Goal: Task Accomplishment & Management: Use online tool/utility

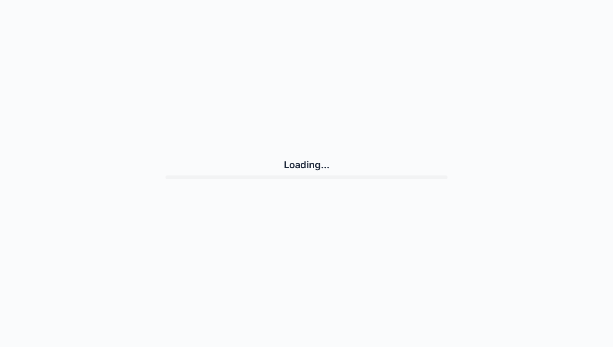
click at [537, 294] on div "Loading..." at bounding box center [307, 168] width 590 height 329
click at [307, 31] on div "Loading..." at bounding box center [307, 168] width 590 height 329
click at [302, 38] on div "Loading..." at bounding box center [307, 168] width 590 height 329
click at [310, 37] on div "Loading..." at bounding box center [307, 168] width 590 height 329
click at [308, 31] on div "Loading..." at bounding box center [307, 168] width 590 height 329
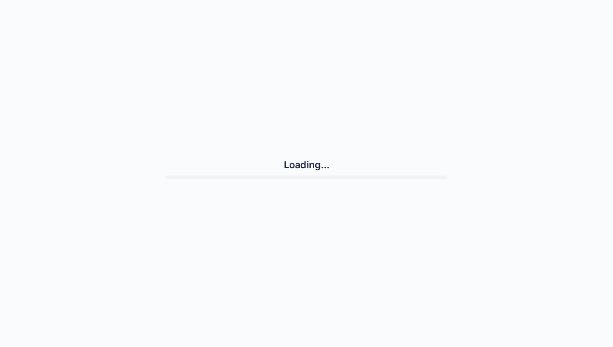
click at [311, 37] on div "Loading..." at bounding box center [307, 168] width 590 height 329
click at [308, 38] on div "Loading..." at bounding box center [307, 168] width 590 height 329
click at [318, 33] on div "Loading..." at bounding box center [307, 168] width 590 height 329
click at [292, 19] on div "Loading..." at bounding box center [307, 168] width 590 height 329
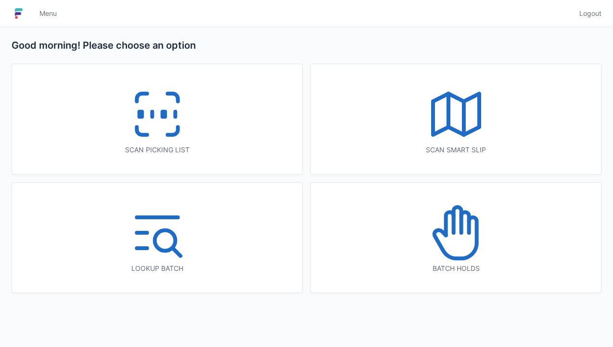
click at [174, 124] on icon at bounding box center [158, 114] width 62 height 62
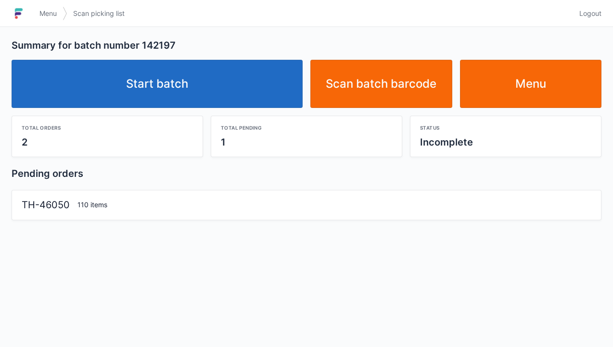
click at [162, 92] on link "Start batch" at bounding box center [157, 84] width 291 height 48
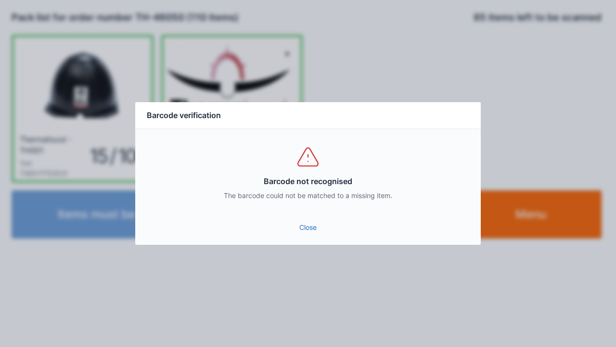
click at [303, 231] on link "Close" at bounding box center [308, 227] width 330 height 17
click at [303, 234] on link "Close" at bounding box center [308, 227] width 330 height 17
click at [297, 234] on link "Close" at bounding box center [308, 227] width 330 height 17
click at [300, 234] on link "Close" at bounding box center [308, 227] width 330 height 17
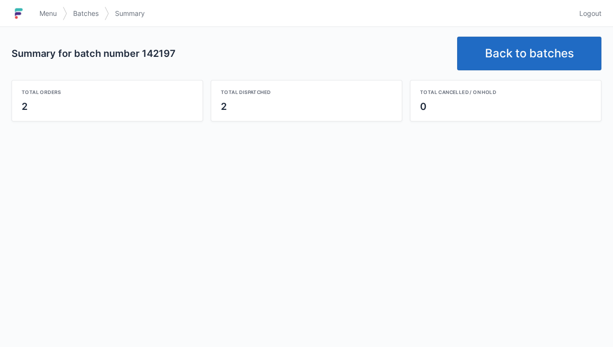
click at [573, 194] on div "Summary for batch number 142197 Back to batches Total orders 2 Total dispatched…" at bounding box center [306, 187] width 613 height 320
click at [218, 319] on div "Summary for batch number 142197 Back to batches Total orders 2 Total dispatched…" at bounding box center [306, 187] width 613 height 320
click at [533, 64] on link "Back to batches" at bounding box center [529, 54] width 144 height 34
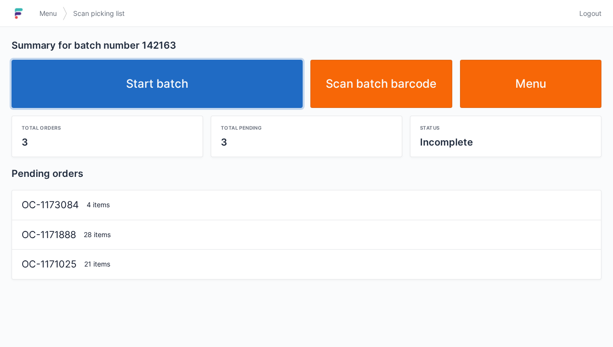
click at [147, 96] on link "Start batch" at bounding box center [157, 84] width 291 height 48
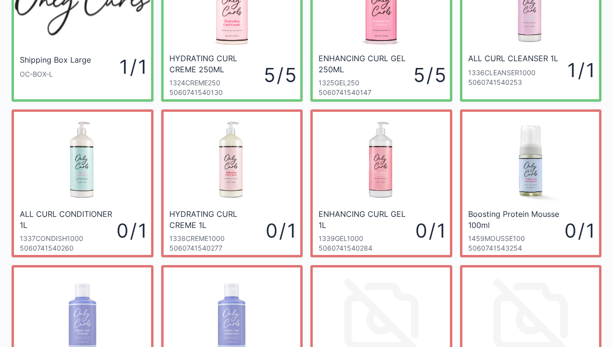
scroll to position [80, 0]
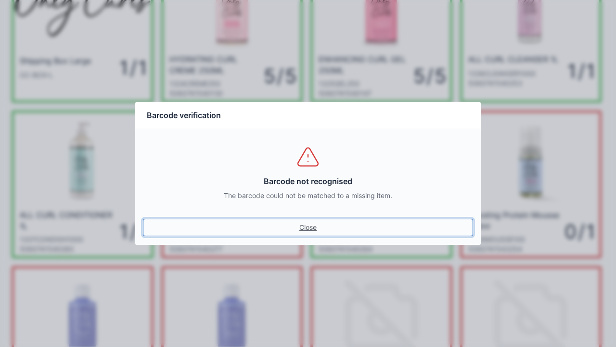
click at [314, 227] on link "Close" at bounding box center [308, 227] width 330 height 17
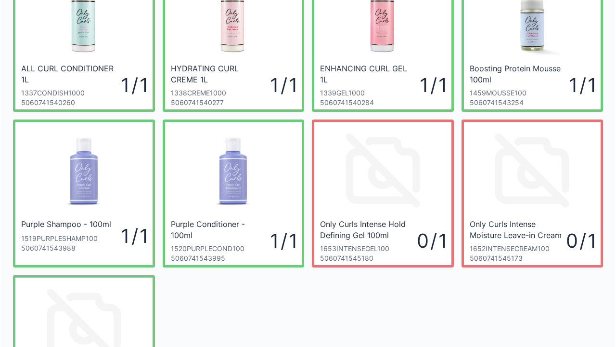
scroll to position [227, 0]
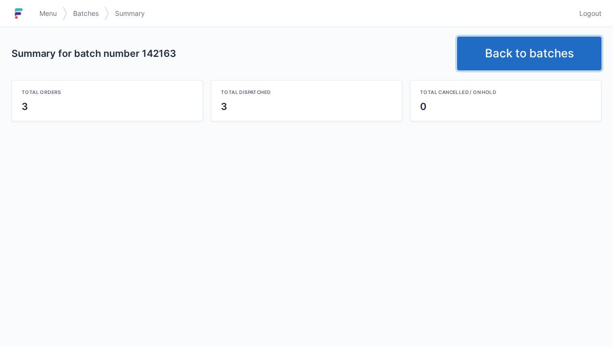
click at [506, 59] on link "Back to batches" at bounding box center [529, 54] width 144 height 34
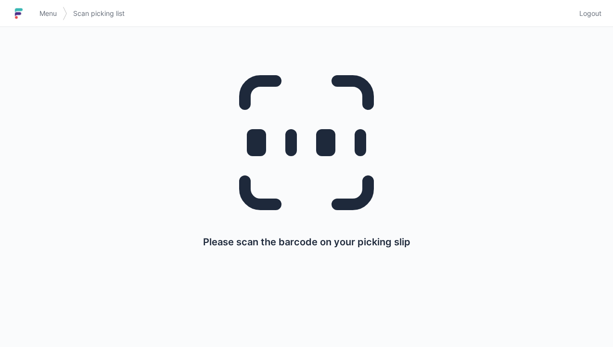
click at [41, 18] on link "Menu" at bounding box center [48, 13] width 29 height 17
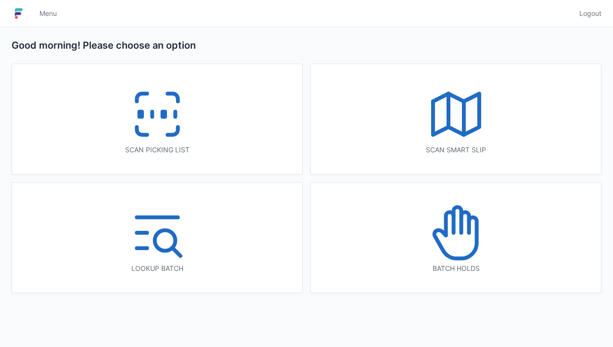
click at [163, 123] on icon at bounding box center [158, 114] width 62 height 62
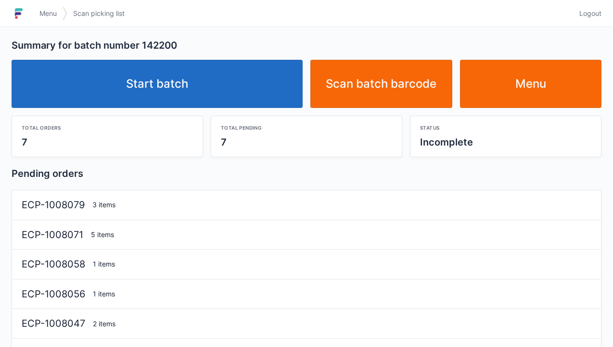
click at [164, 93] on link "Start batch" at bounding box center [157, 84] width 291 height 48
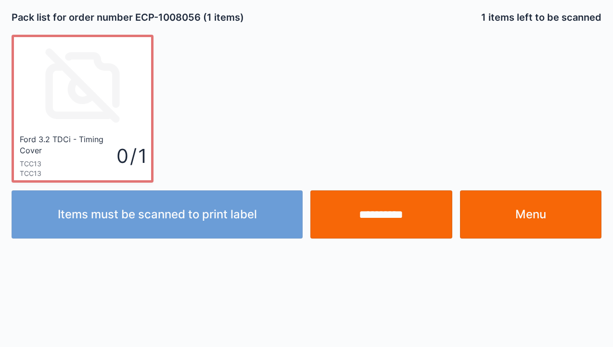
click at [381, 217] on input "**********" at bounding box center [381, 214] width 142 height 48
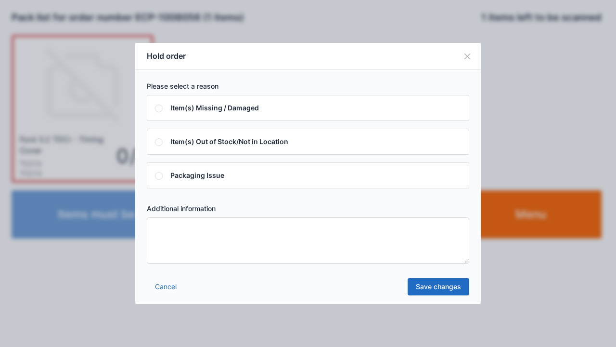
click at [155, 228] on textarea at bounding box center [308, 240] width 322 height 46
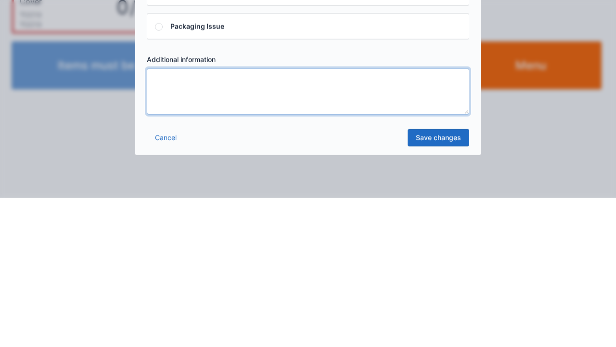
type textarea "*"
type textarea "*****"
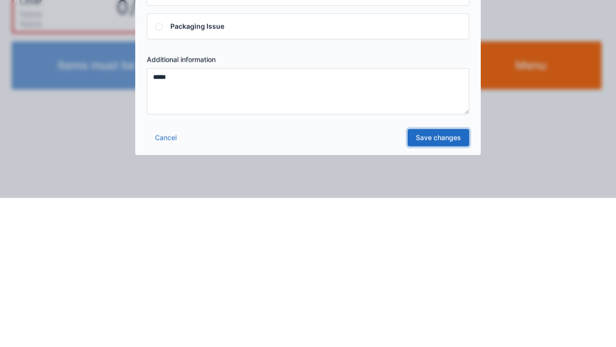
click at [444, 288] on link "Save changes" at bounding box center [439, 286] width 62 height 17
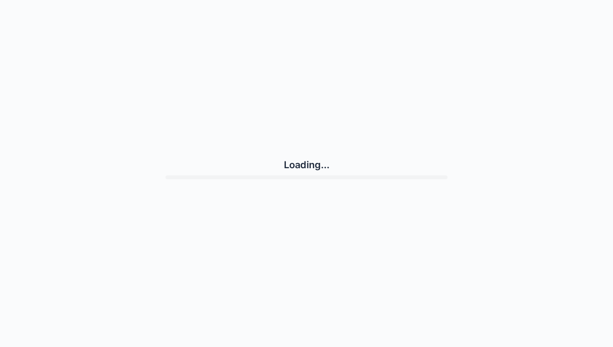
click at [450, 289] on div "Loading..." at bounding box center [307, 168] width 590 height 329
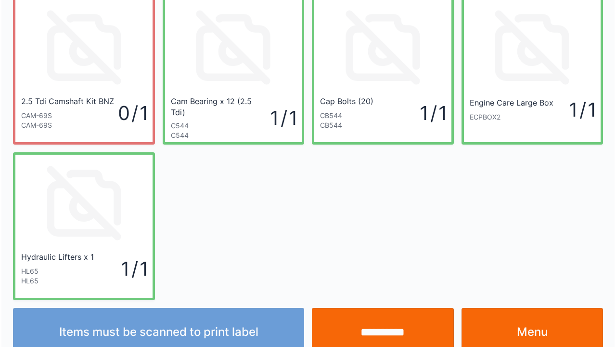
scroll to position [56, 0]
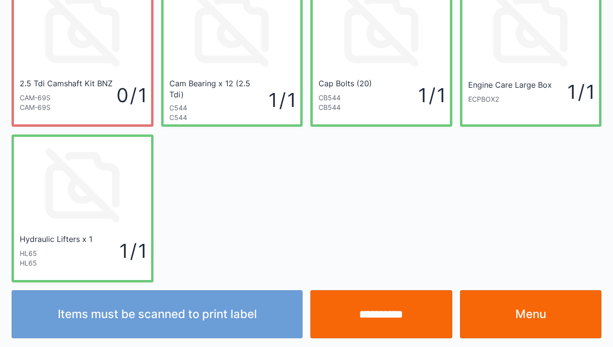
click at [386, 326] on input "**********" at bounding box center [381, 314] width 142 height 48
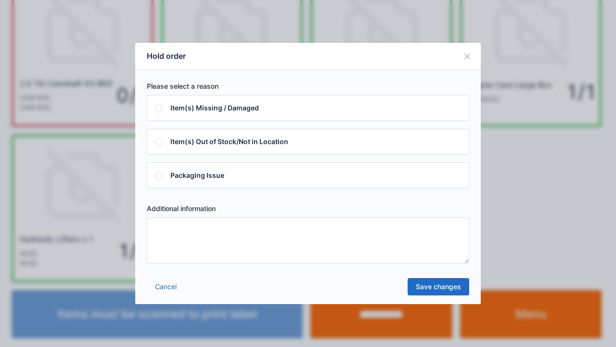
click at [161, 229] on textarea at bounding box center [308, 240] width 322 height 46
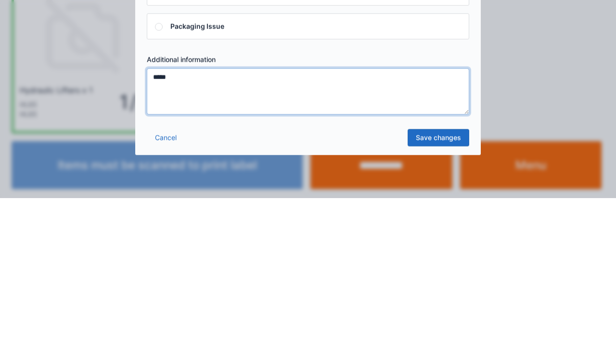
type textarea "*****"
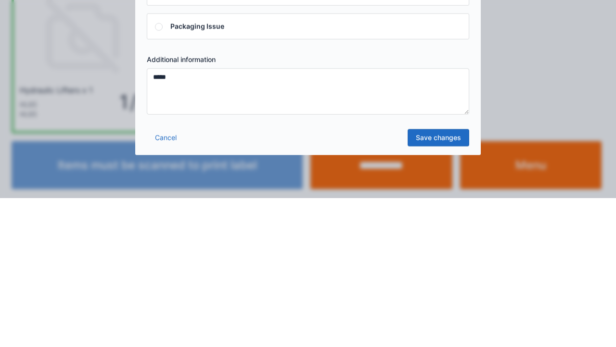
click at [441, 291] on link "Save changes" at bounding box center [439, 286] width 62 height 17
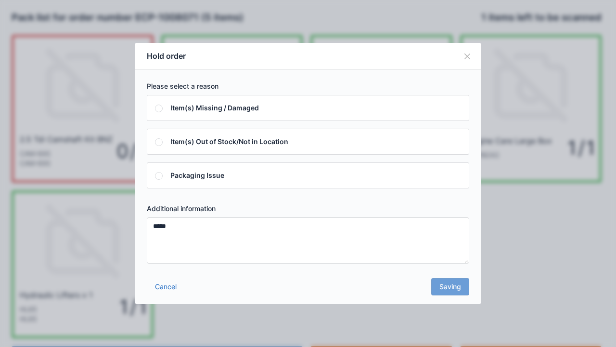
click at [454, 296] on div "Cancel Saving" at bounding box center [308, 289] width 346 height 29
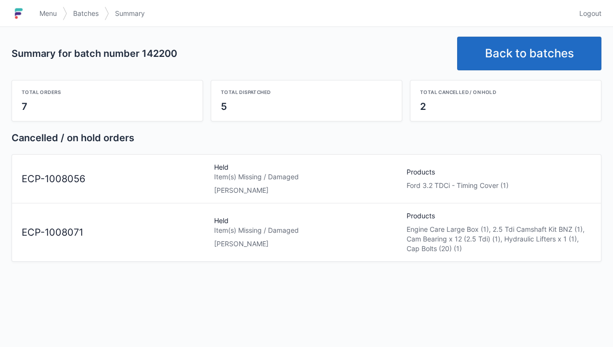
click at [46, 17] on span "Menu" at bounding box center [47, 14] width 17 height 10
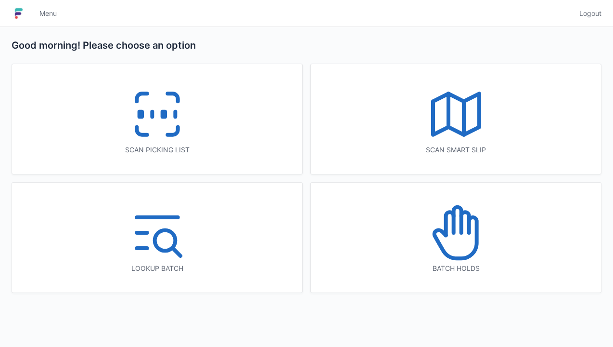
click at [463, 235] on icon at bounding box center [456, 233] width 62 height 62
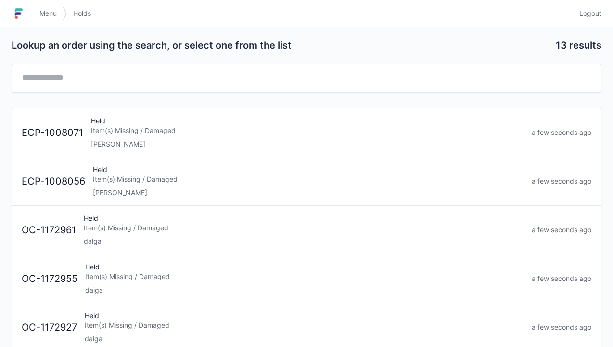
click at [137, 183] on div "Held Item(s) Missing / Damaged Elena" at bounding box center [308, 181] width 439 height 33
click at [50, 17] on span "Menu" at bounding box center [47, 14] width 17 height 10
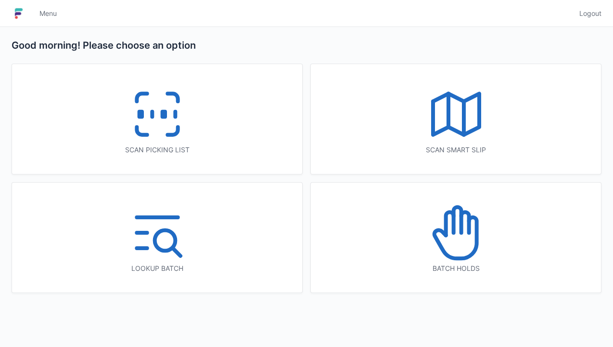
click at [156, 117] on icon at bounding box center [158, 114] width 62 height 62
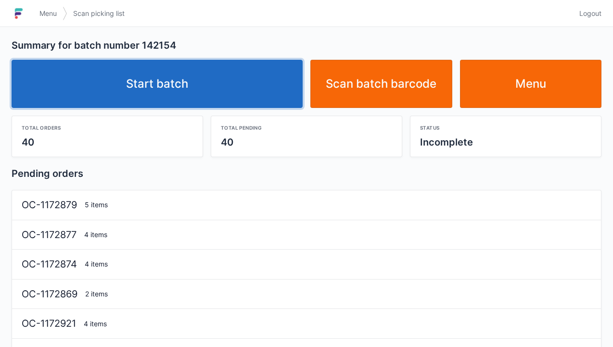
click at [169, 92] on link "Start batch" at bounding box center [157, 84] width 291 height 48
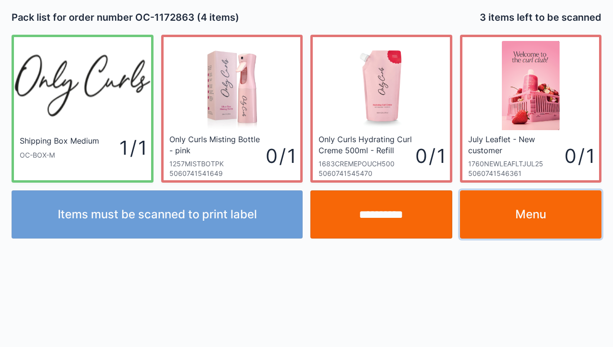
click at [528, 225] on link "Menu" at bounding box center [531, 214] width 142 height 48
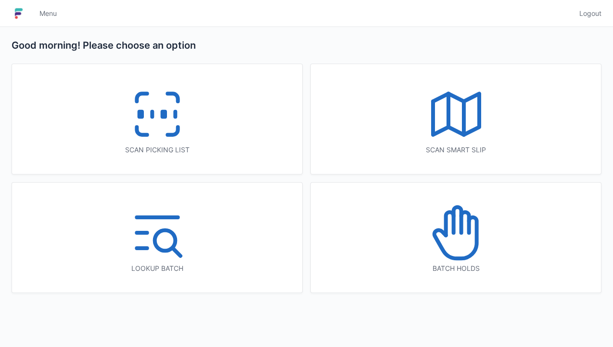
click at [161, 132] on icon at bounding box center [158, 114] width 62 height 62
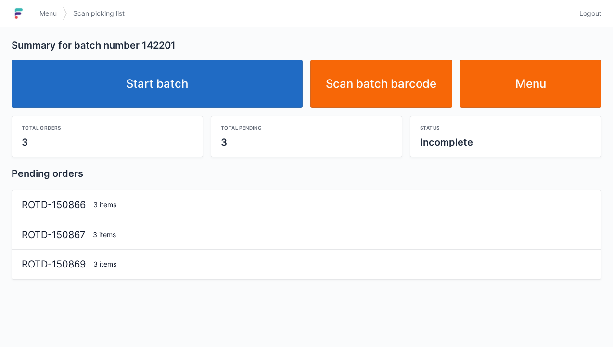
click at [165, 89] on link "Start batch" at bounding box center [157, 84] width 291 height 48
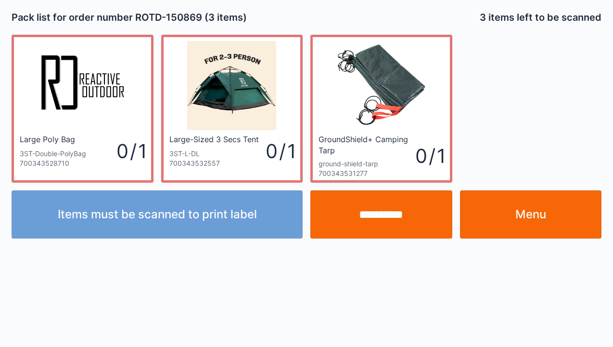
click at [529, 216] on link "Menu" at bounding box center [531, 214] width 142 height 48
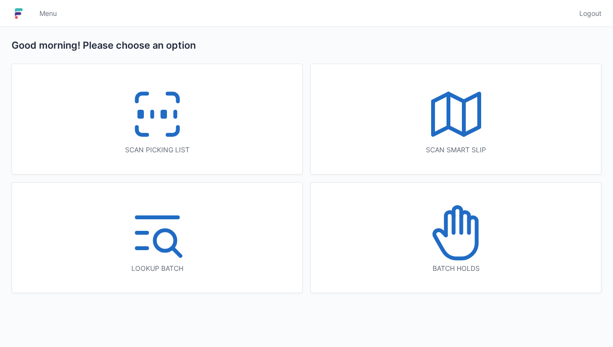
click at [468, 244] on icon at bounding box center [456, 233] width 62 height 62
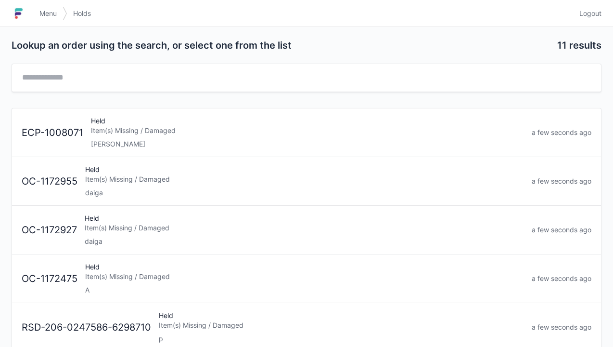
click at [128, 129] on div "Item(s) Missing / Damaged" at bounding box center [307, 131] width 433 height 10
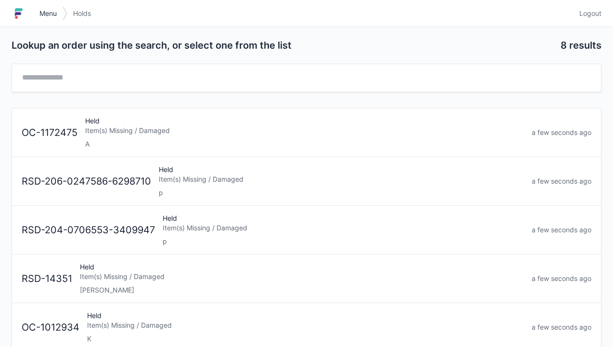
click at [47, 20] on link "Menu" at bounding box center [48, 13] width 29 height 17
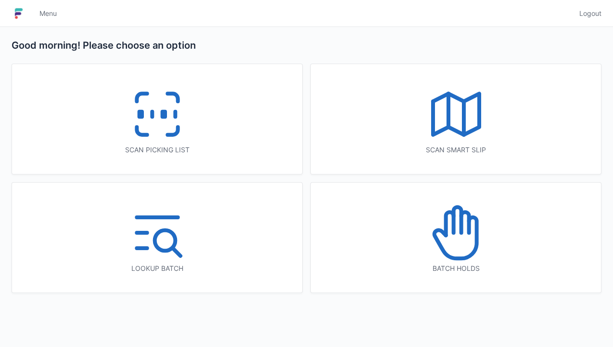
click at [163, 141] on icon at bounding box center [158, 114] width 62 height 62
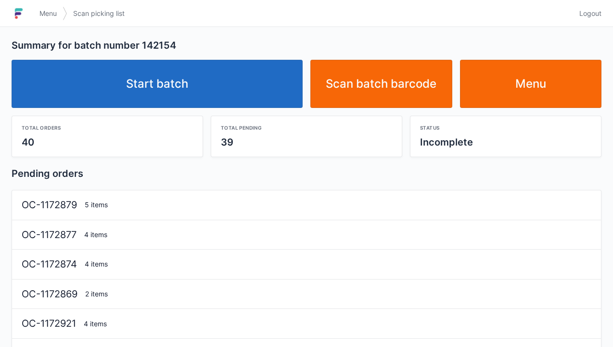
click at [153, 89] on link "Start batch" at bounding box center [157, 84] width 291 height 48
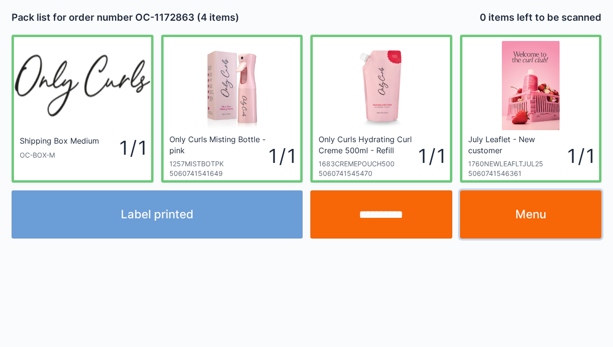
click at [533, 213] on link "Menu" at bounding box center [531, 214] width 142 height 48
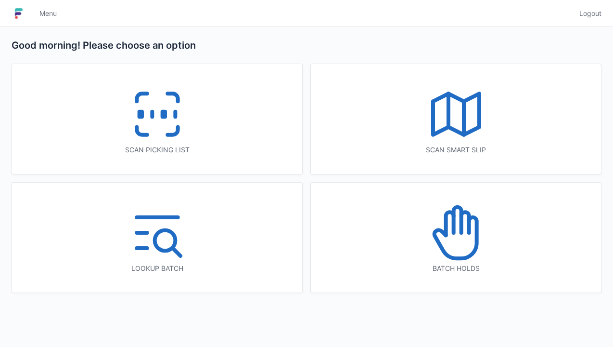
click at [143, 135] on icon at bounding box center [142, 131] width 10 height 8
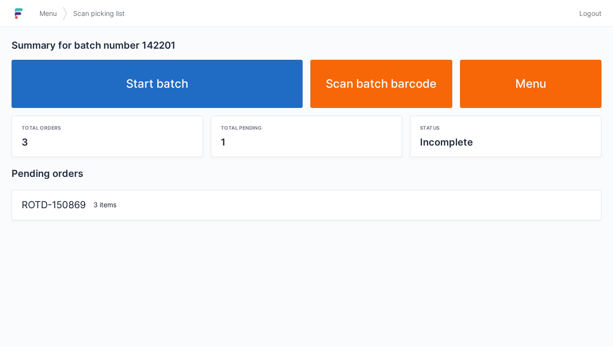
click at [163, 90] on link "Start batch" at bounding box center [157, 84] width 291 height 48
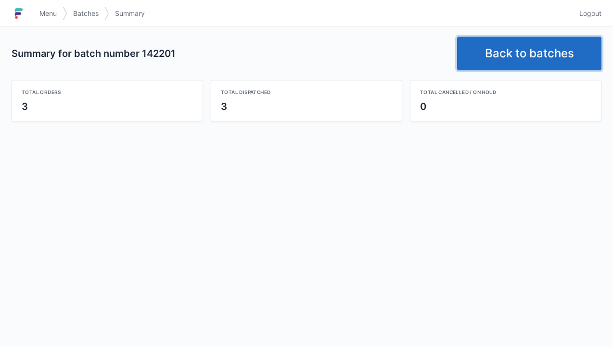
click at [512, 60] on link "Back to batches" at bounding box center [529, 54] width 144 height 34
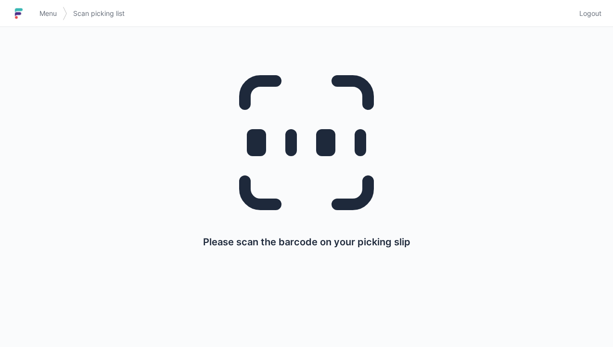
click at [53, 19] on link "Menu" at bounding box center [48, 13] width 29 height 17
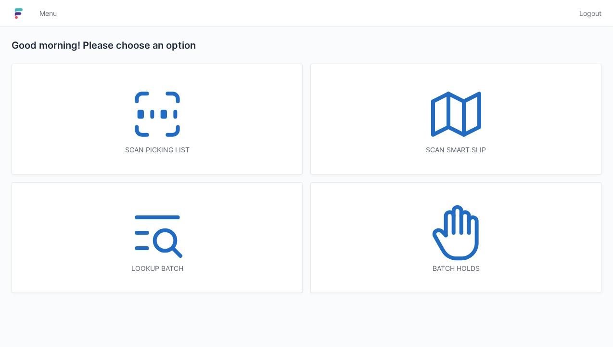
click at [172, 127] on icon at bounding box center [158, 114] width 62 height 62
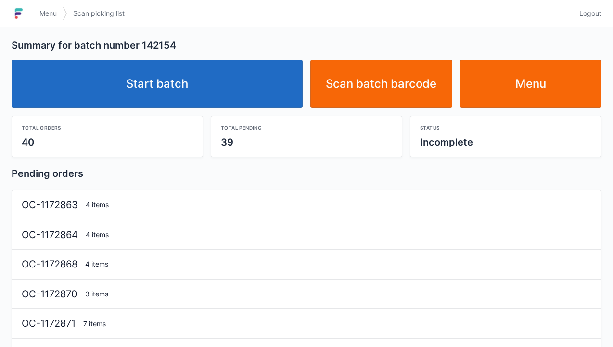
click at [164, 97] on link "Start batch" at bounding box center [157, 84] width 291 height 48
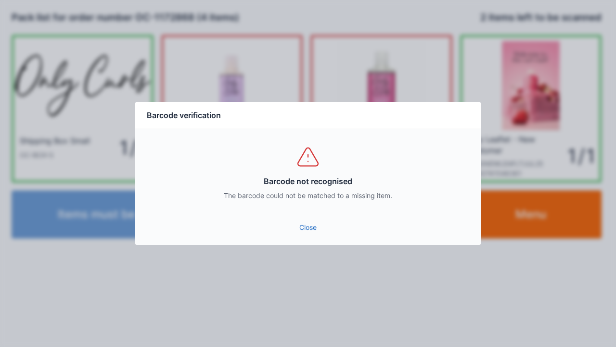
click at [295, 234] on link "Close" at bounding box center [308, 227] width 330 height 17
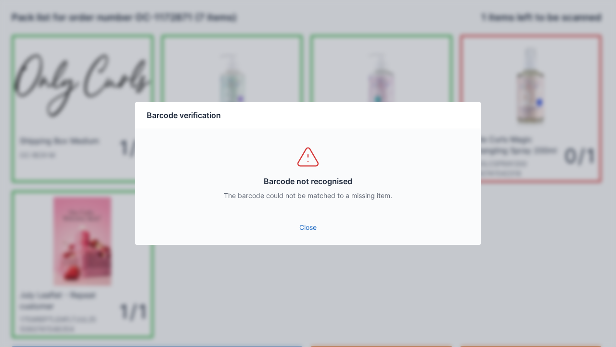
click at [322, 219] on link "Close" at bounding box center [308, 227] width 330 height 17
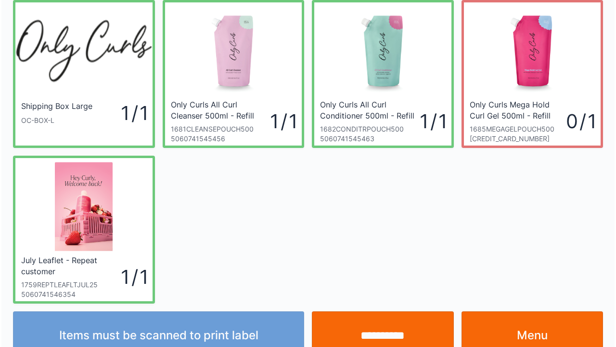
scroll to position [56, 0]
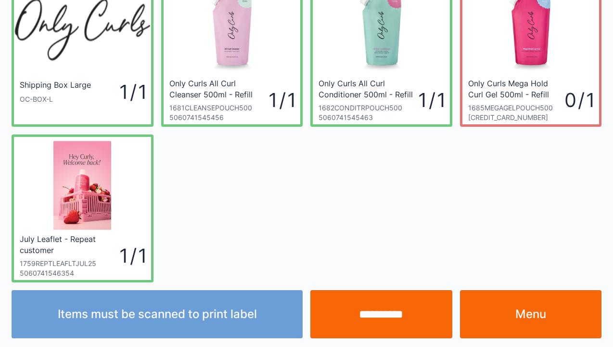
click at [218, 306] on div "Items must be scanned to print label" at bounding box center [157, 314] width 299 height 48
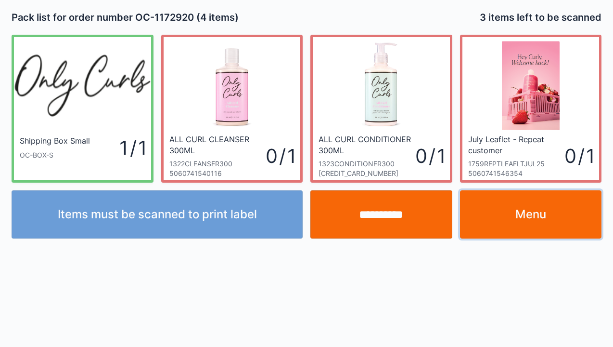
click at [541, 215] on link "Menu" at bounding box center [531, 214] width 142 height 48
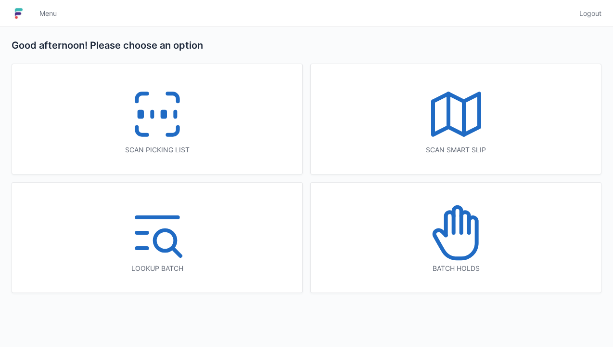
click at [152, 123] on icon at bounding box center [158, 114] width 62 height 62
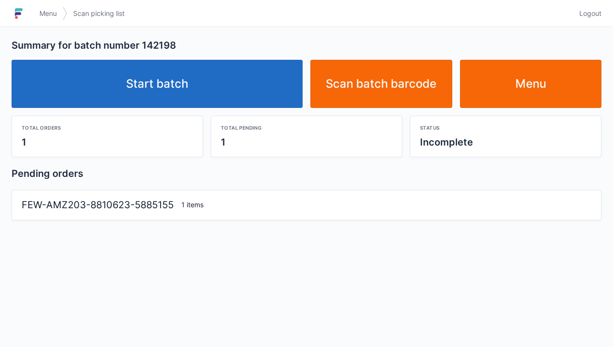
click at [170, 94] on link "Start batch" at bounding box center [157, 84] width 291 height 48
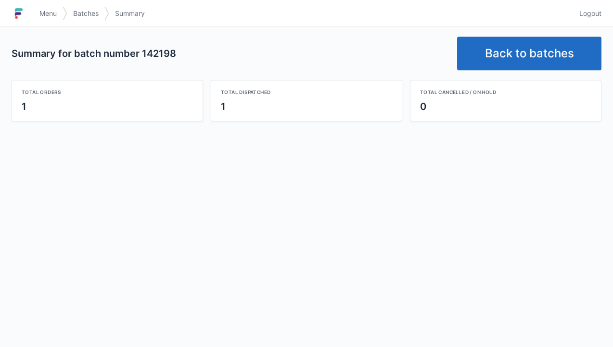
click at [523, 60] on link "Back to batches" at bounding box center [529, 54] width 144 height 34
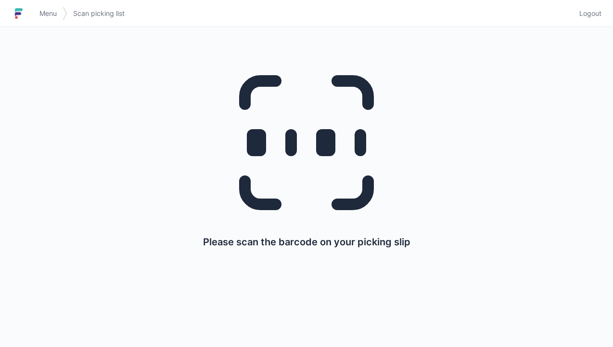
click at [48, 16] on span "Menu" at bounding box center [47, 14] width 17 height 10
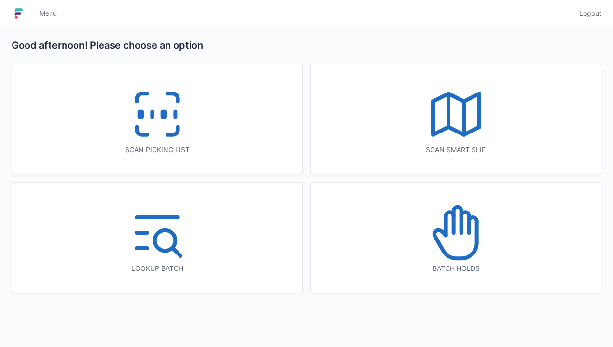
click at [168, 119] on icon at bounding box center [158, 114] width 62 height 62
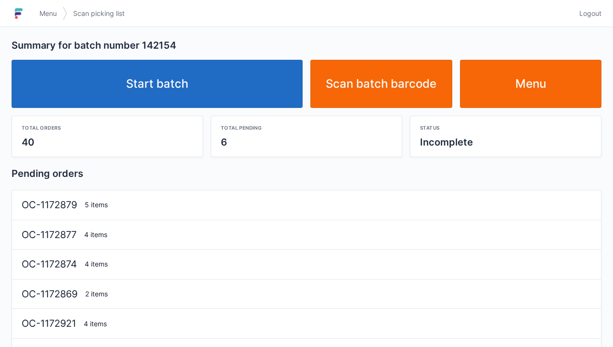
click at [186, 105] on link "Start batch" at bounding box center [157, 84] width 291 height 48
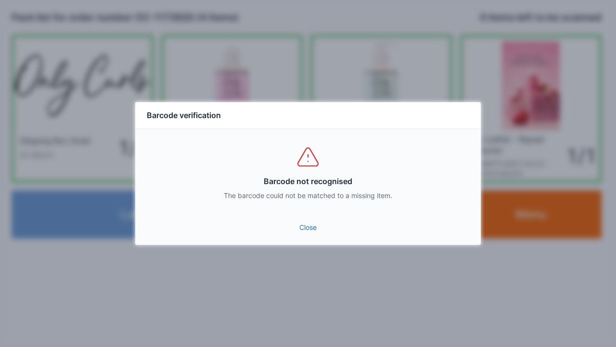
click at [303, 227] on link "Close" at bounding box center [308, 227] width 330 height 17
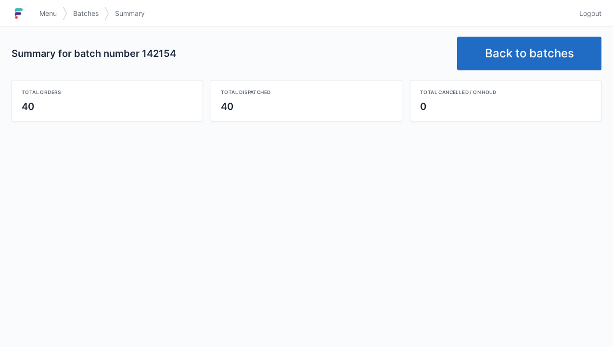
click at [526, 66] on link "Back to batches" at bounding box center [529, 54] width 144 height 34
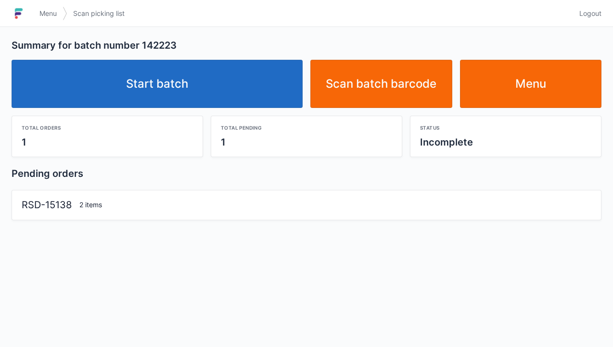
click at [168, 101] on link "Start batch" at bounding box center [157, 84] width 291 height 48
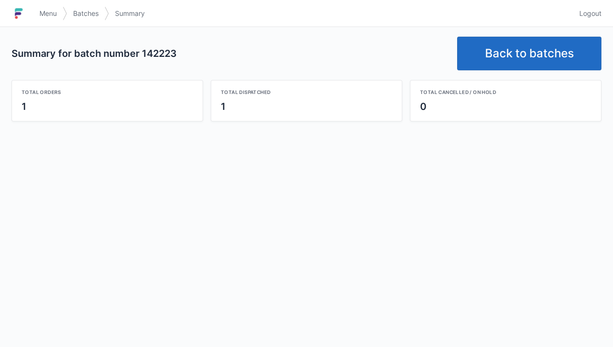
click at [535, 39] on link "Back to batches" at bounding box center [529, 54] width 144 height 34
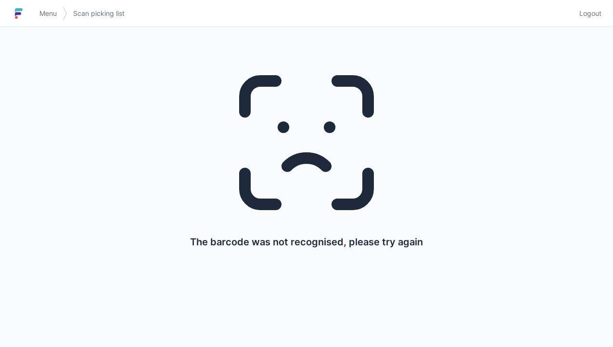
click at [60, 21] on link "Menu" at bounding box center [48, 13] width 29 height 17
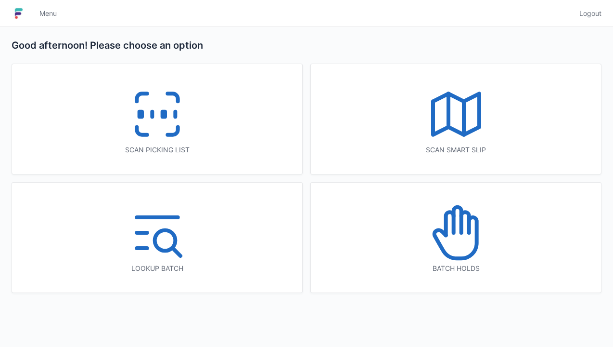
click at [148, 137] on icon at bounding box center [158, 114] width 62 height 62
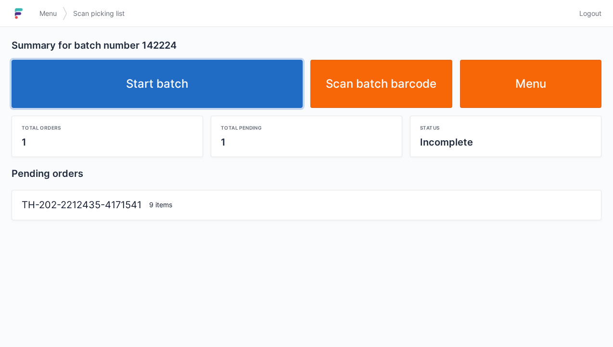
click at [152, 88] on link "Start batch" at bounding box center [157, 84] width 291 height 48
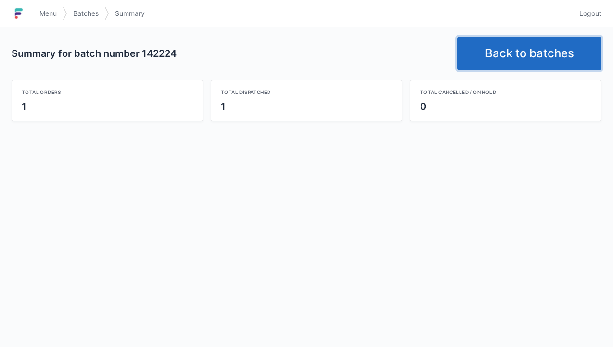
click at [527, 51] on link "Back to batches" at bounding box center [529, 54] width 144 height 34
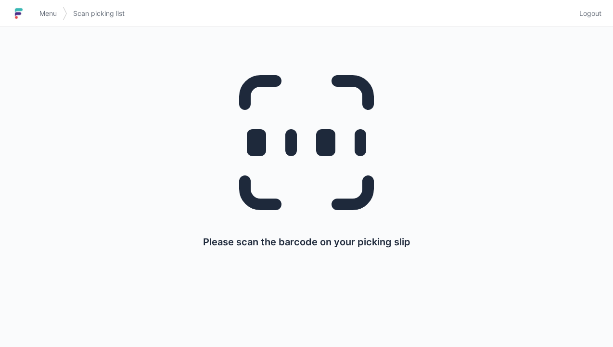
click at [49, 15] on span "Menu" at bounding box center [47, 14] width 17 height 10
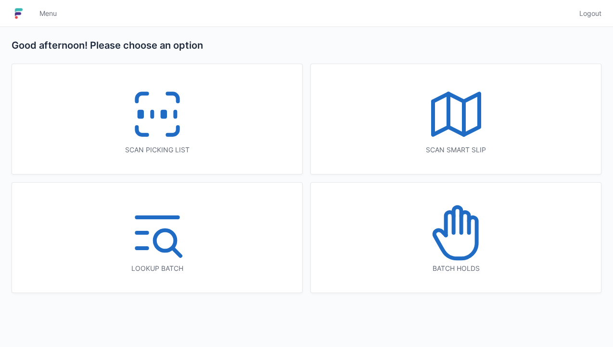
click at [163, 119] on icon at bounding box center [158, 114] width 62 height 62
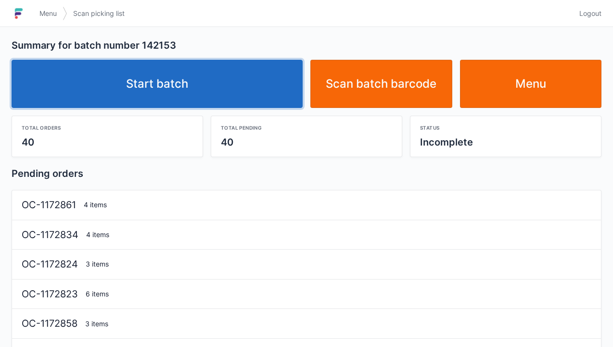
click at [147, 95] on link "Start batch" at bounding box center [157, 84] width 291 height 48
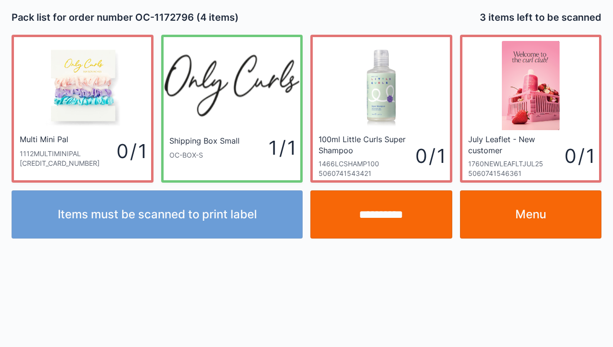
click at [520, 236] on link "Menu" at bounding box center [531, 214] width 142 height 48
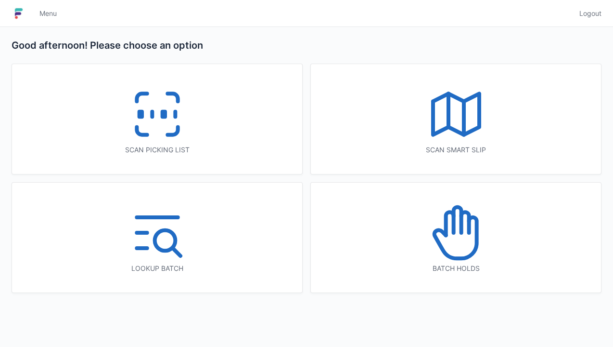
click at [186, 98] on icon at bounding box center [158, 114] width 62 height 62
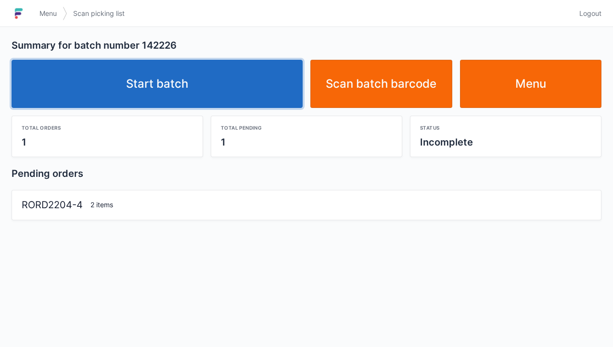
click at [156, 99] on link "Start batch" at bounding box center [157, 84] width 291 height 48
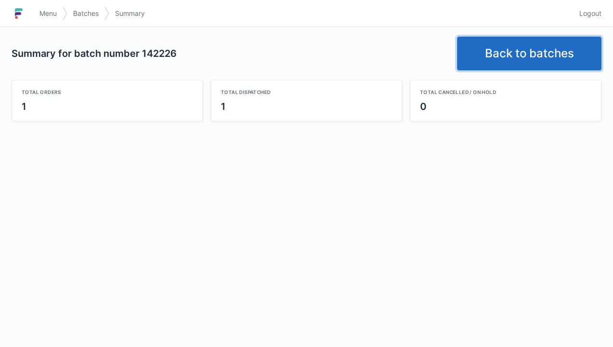
click at [518, 52] on link "Back to batches" at bounding box center [529, 54] width 144 height 34
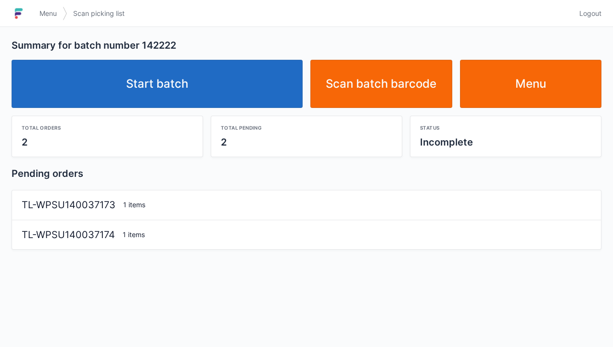
click at [185, 106] on link "Start batch" at bounding box center [157, 84] width 291 height 48
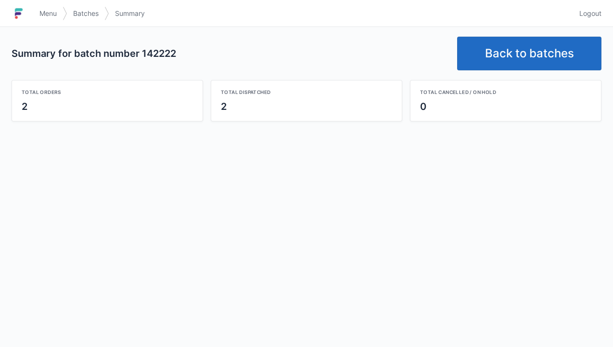
click at [538, 53] on link "Back to batches" at bounding box center [529, 54] width 144 height 34
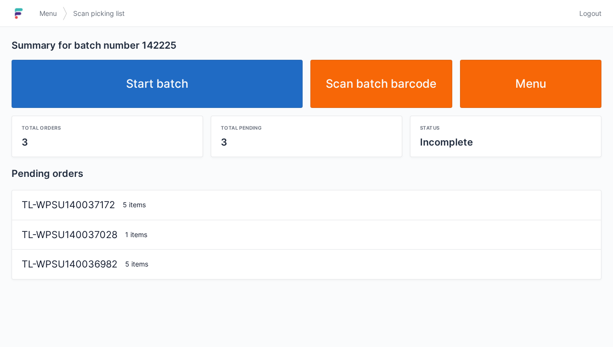
click at [170, 72] on link "Start batch" at bounding box center [157, 84] width 291 height 48
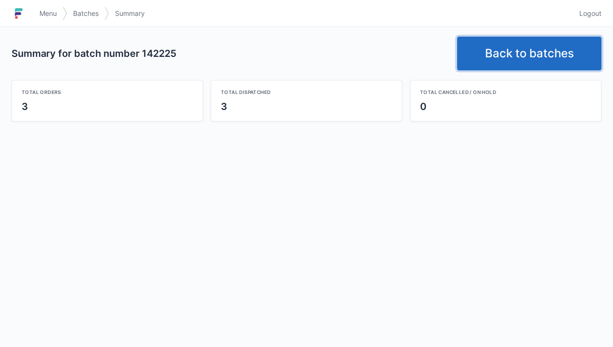
click at [525, 65] on link "Back to batches" at bounding box center [529, 54] width 144 height 34
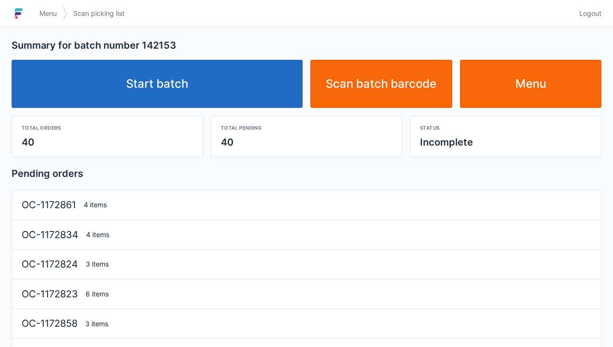
click at [156, 119] on div "Total orders 40" at bounding box center [107, 136] width 191 height 40
click at [163, 113] on div "Total orders 40 Total pending 40 Status Incomplete" at bounding box center [307, 132] width 598 height 49
click at [179, 85] on link "Start batch" at bounding box center [157, 84] width 291 height 48
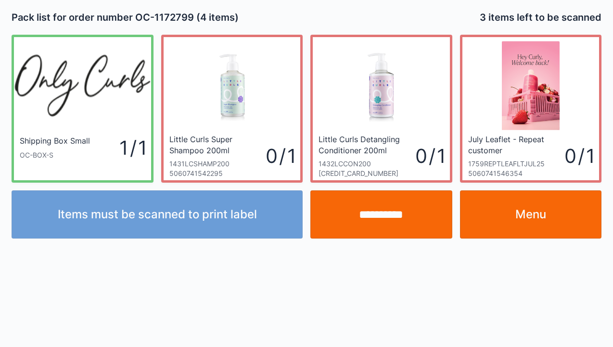
click at [522, 216] on link "Menu" at bounding box center [531, 214] width 142 height 48
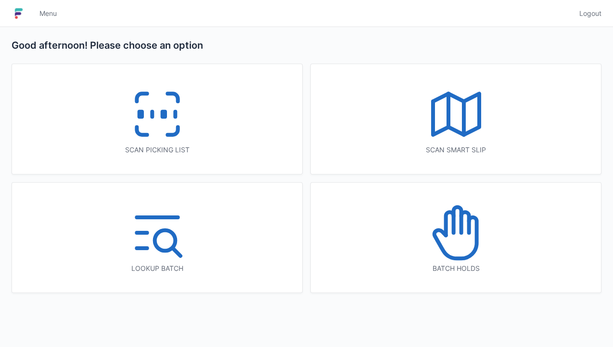
click at [151, 135] on icon at bounding box center [158, 114] width 62 height 62
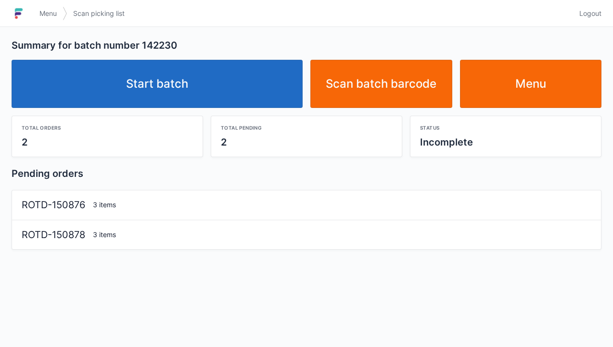
click at [164, 103] on link "Start batch" at bounding box center [157, 84] width 291 height 48
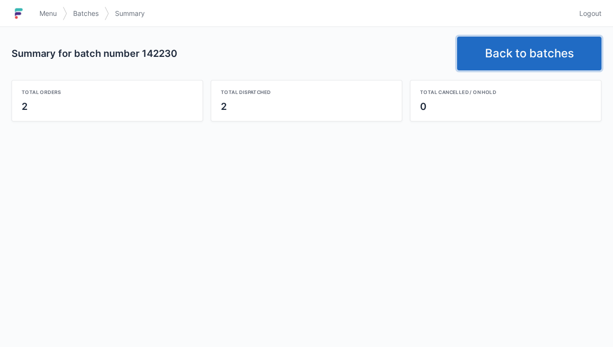
click at [528, 49] on link "Back to batches" at bounding box center [529, 54] width 144 height 34
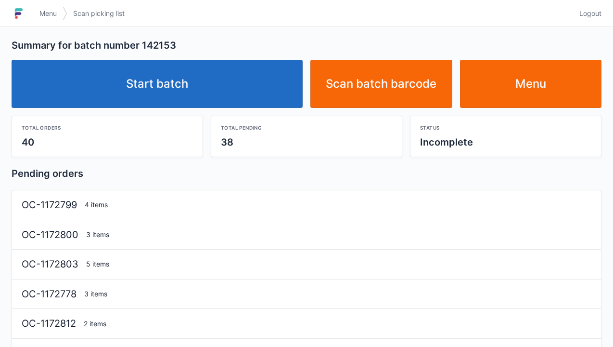
click at [173, 87] on link "Start batch" at bounding box center [157, 84] width 291 height 48
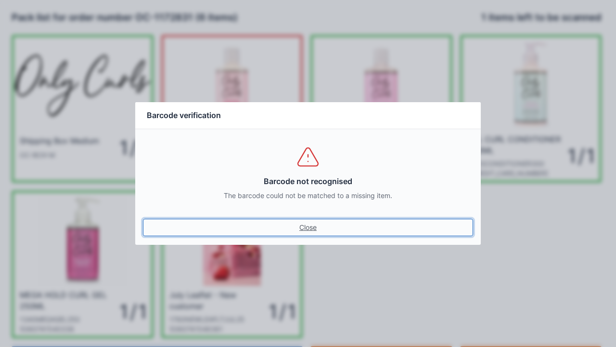
click at [312, 227] on link "Close" at bounding box center [308, 227] width 330 height 17
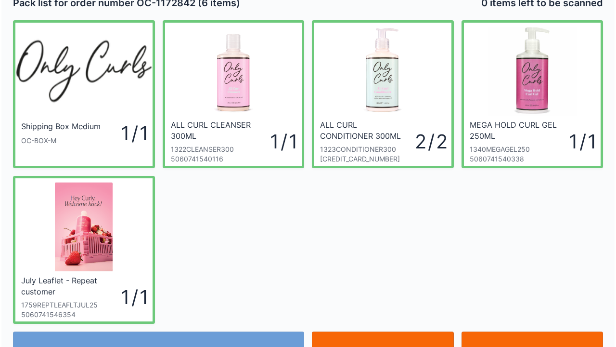
scroll to position [17, 0]
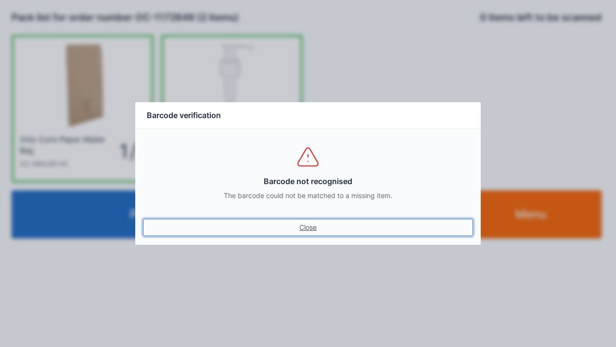
click at [298, 234] on link "Close" at bounding box center [308, 227] width 330 height 17
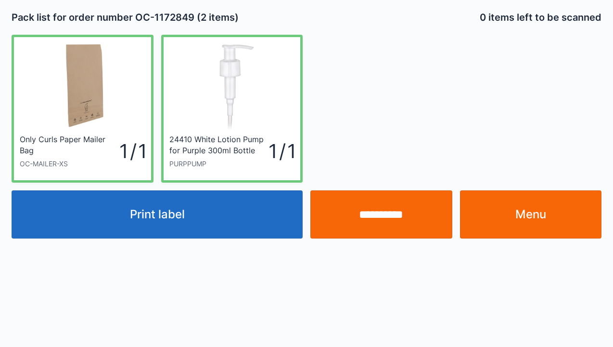
click at [199, 219] on button "Print label" at bounding box center [157, 214] width 291 height 48
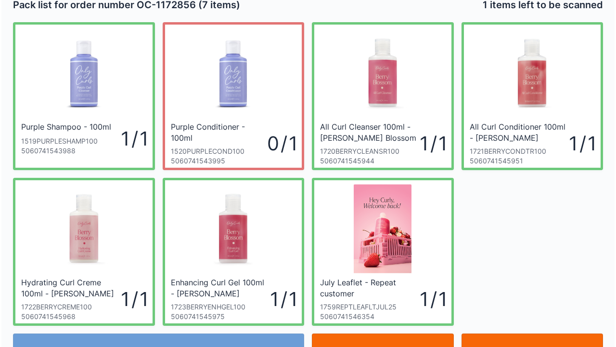
scroll to position [56, 0]
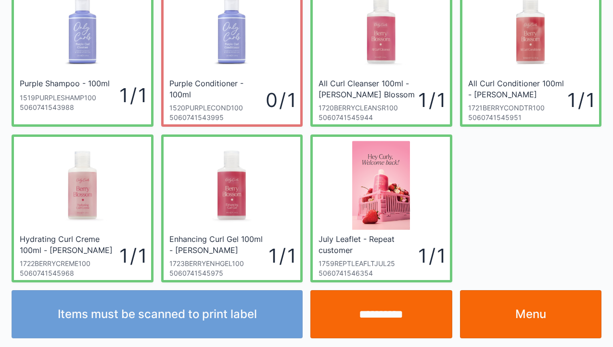
click at [386, 321] on input "**********" at bounding box center [381, 314] width 142 height 48
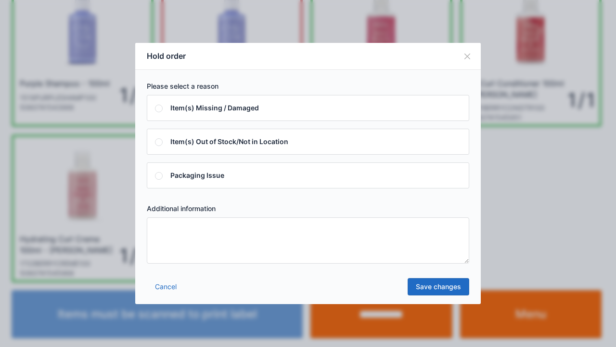
click at [164, 223] on textarea at bounding box center [308, 240] width 322 height 46
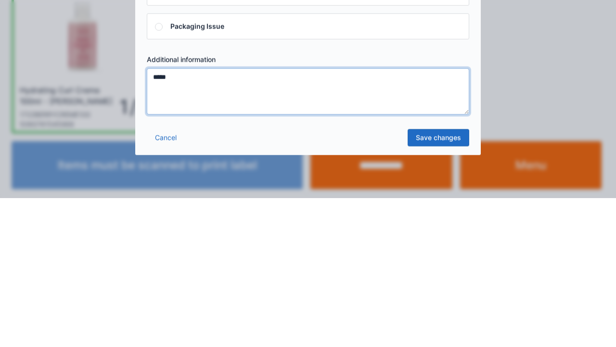
type textarea "*****"
click at [431, 291] on link "Save changes" at bounding box center [439, 286] width 62 height 17
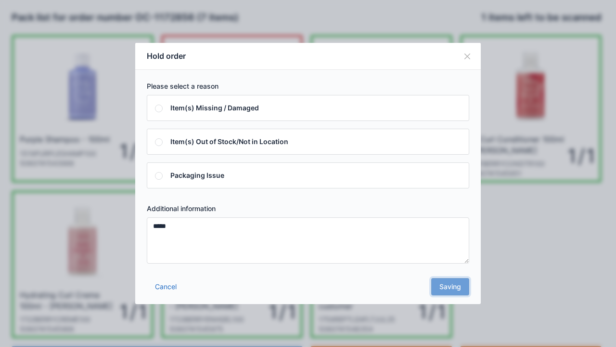
click at [452, 292] on div "Cancel Saving" at bounding box center [308, 289] width 346 height 29
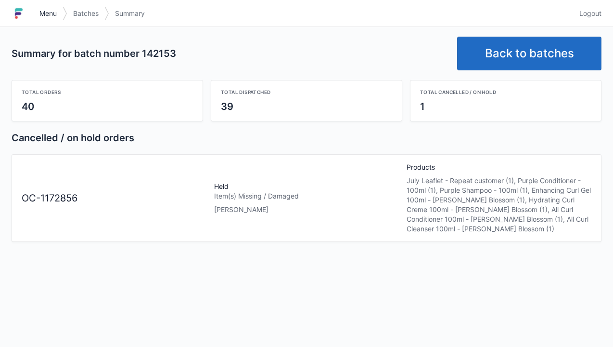
click at [47, 19] on link "Menu" at bounding box center [48, 13] width 29 height 17
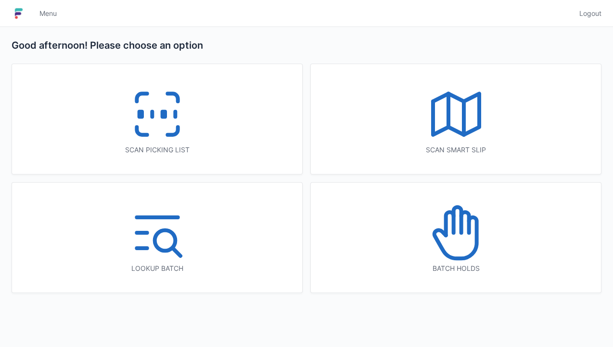
click at [454, 249] on icon at bounding box center [456, 233] width 62 height 62
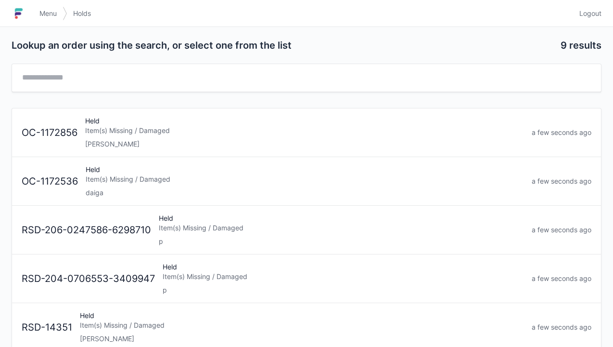
click at [115, 137] on div "Held Item(s) Missing / Damaged [PERSON_NAME]" at bounding box center [304, 132] width 447 height 33
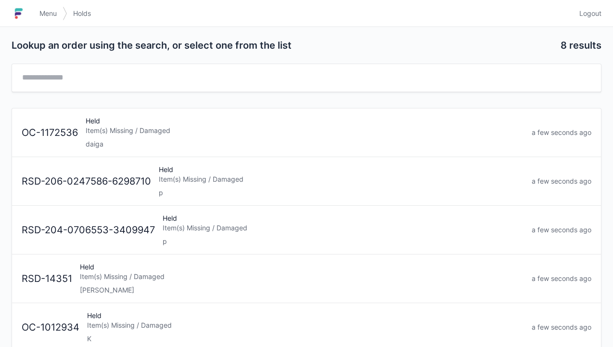
click at [56, 12] on span "Menu" at bounding box center [47, 14] width 17 height 10
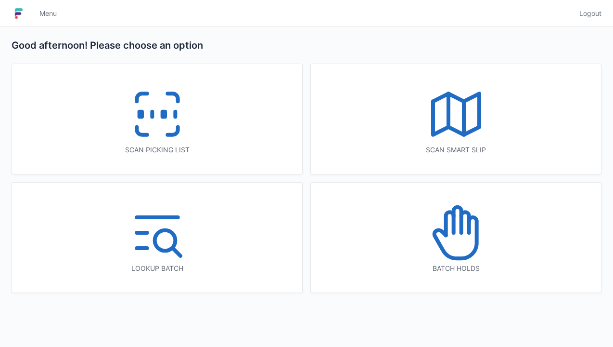
click at [160, 122] on icon at bounding box center [158, 114] width 62 height 62
